Goal: Information Seeking & Learning: Check status

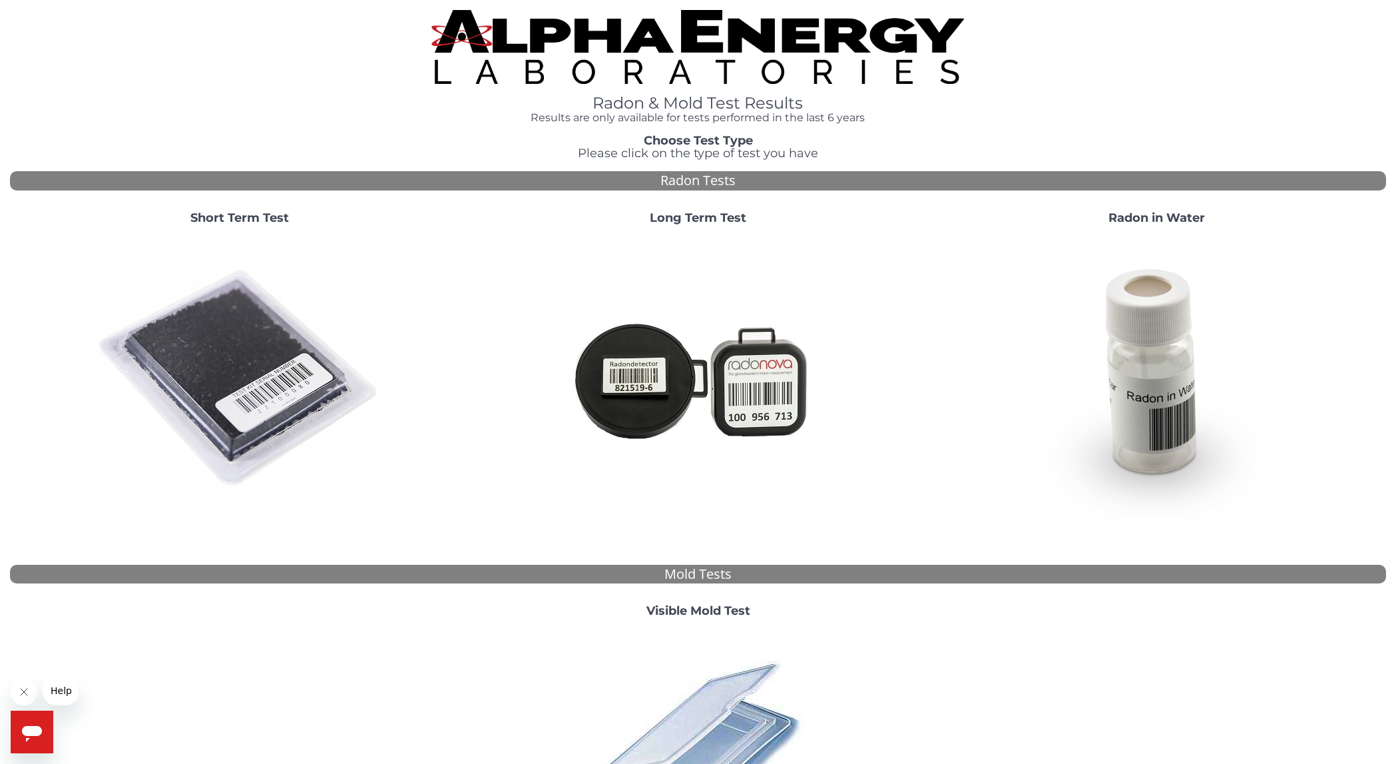
click at [242, 210] on strong "Short Term Test" at bounding box center [239, 217] width 99 height 15
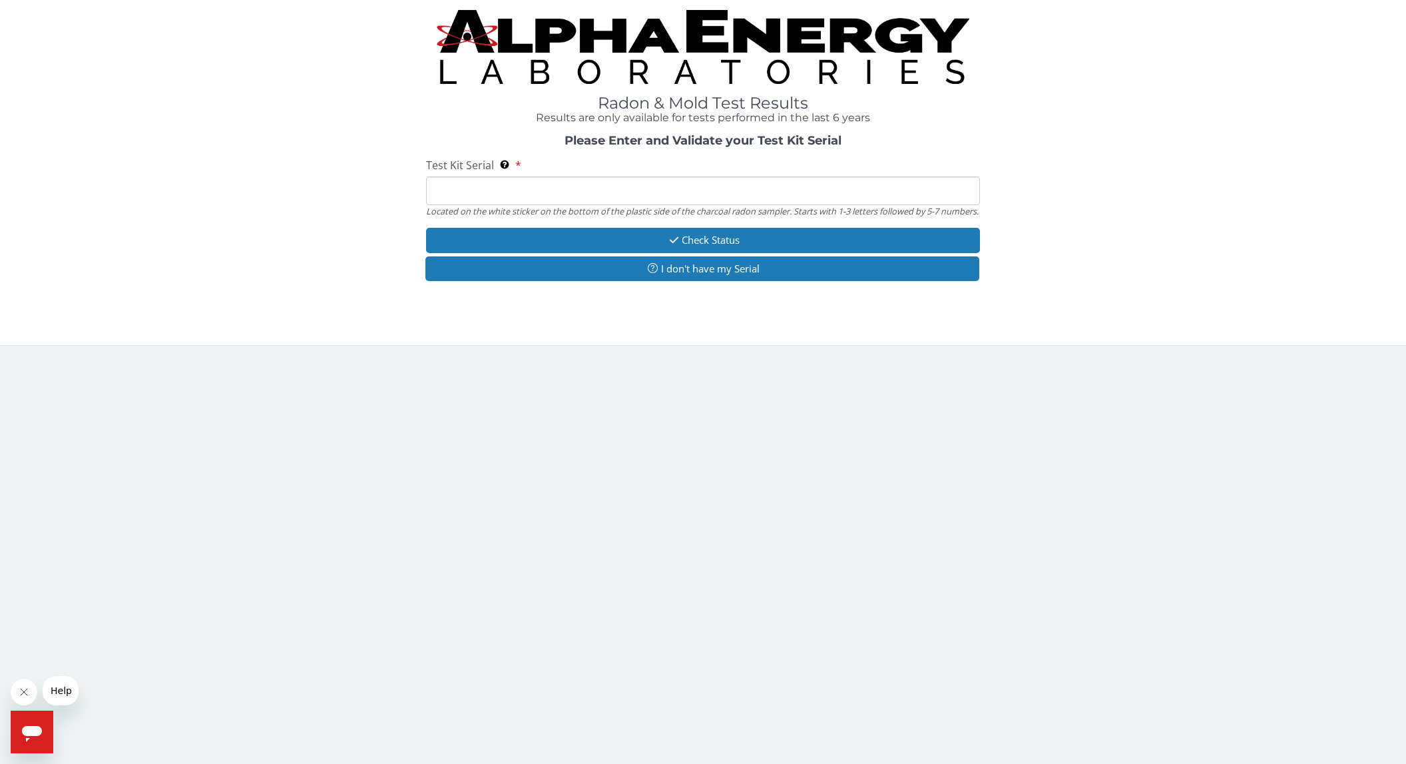
click at [499, 191] on input "Test Kit Serial Located on the white sticker on the bottom of the plastic side …" at bounding box center [703, 190] width 555 height 29
click at [515, 189] on input "Test Kit Serial Located on the white sticker on the bottom of the plastic side …" at bounding box center [703, 190] width 555 height 29
type input "AA724316"
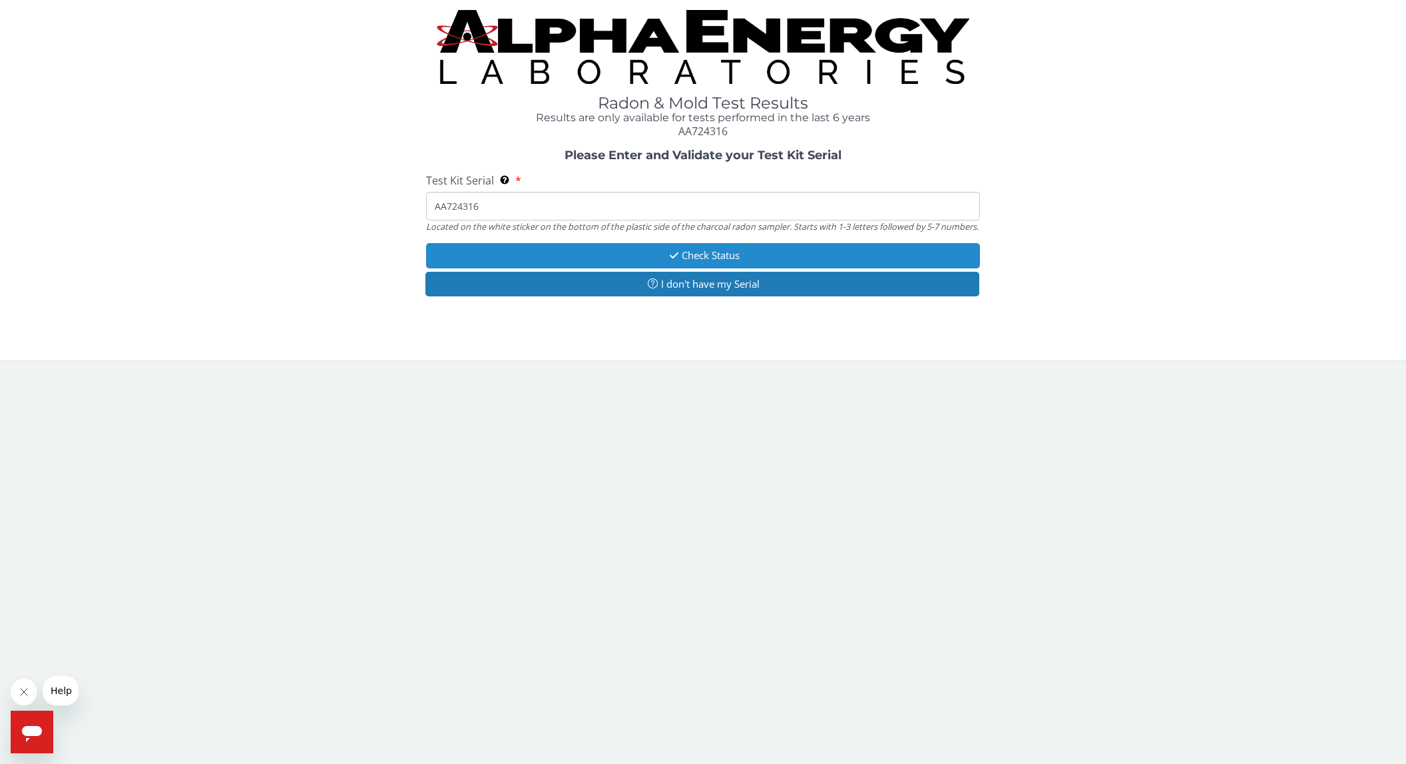
click at [621, 264] on button "Check Status" at bounding box center [703, 255] width 555 height 25
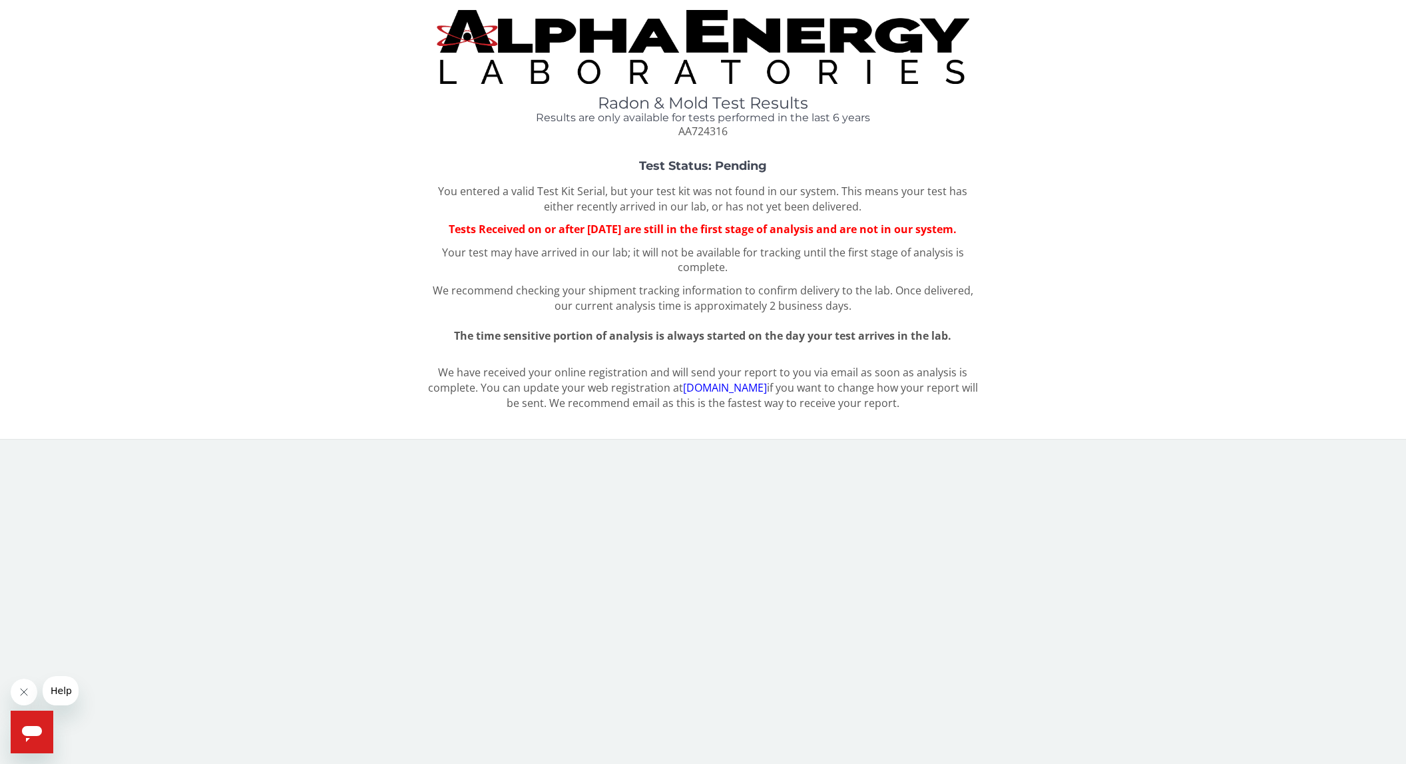
drag, startPoint x: 472, startPoint y: 196, endPoint x: 789, endPoint y: 244, distance: 320.7
click at [794, 244] on div "You entered a valid Test Kit Serial, but your test kit was not found in our sys…" at bounding box center [703, 264] width 555 height 160
drag, startPoint x: 734, startPoint y: 247, endPoint x: 474, endPoint y: 214, distance: 261.8
click at [474, 214] on div "You entered a valid Test Kit Serial, but your test kit was not found in our sys…" at bounding box center [703, 264] width 555 height 160
click at [1291, 207] on div "Test Status: Pending You entered a valid Test Kit Serial, but your test kit was…" at bounding box center [703, 252] width 1387 height 184
